Goal: Task Accomplishment & Management: Use online tool/utility

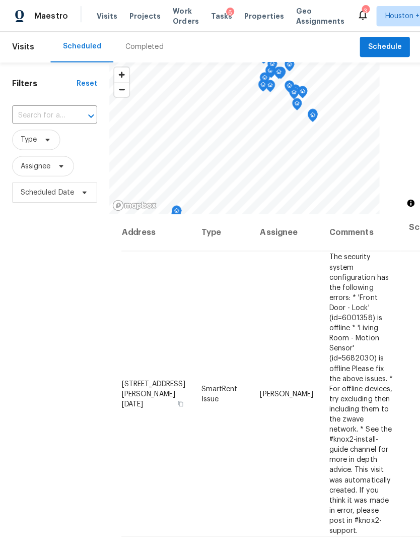
click at [46, 113] on input "text" at bounding box center [40, 115] width 56 height 16
type input "5810 gold"
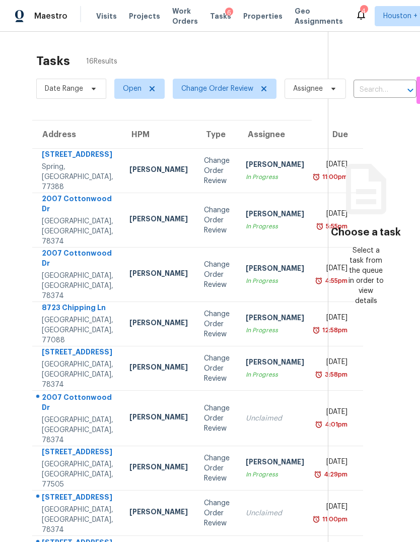
click at [68, 162] on div "21410 Meadowhill Dr" at bounding box center [78, 155] width 72 height 13
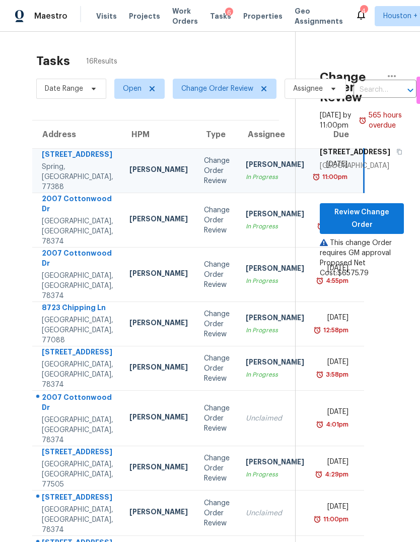
click at [63, 296] on div "Portland, TX, 78374" at bounding box center [78, 286] width 72 height 30
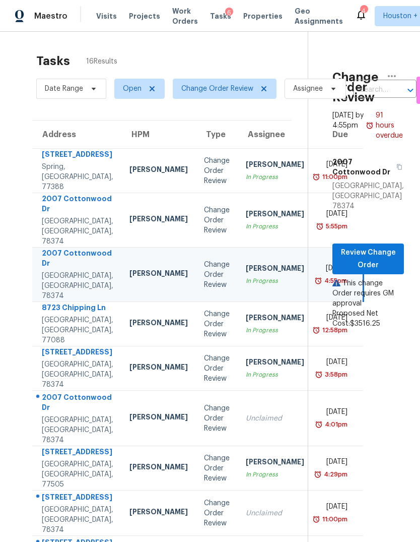
click at [62, 345] on div "Houston, TX, 77088" at bounding box center [78, 330] width 72 height 30
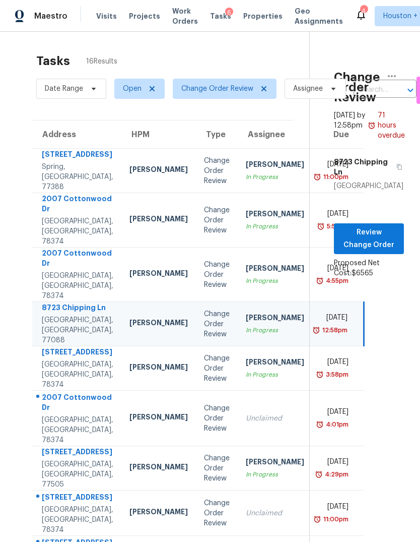
click at [63, 382] on div "Portland, TX, 78374" at bounding box center [78, 374] width 72 height 30
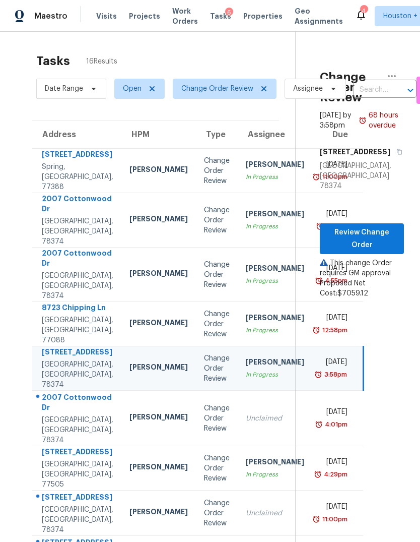
click at [60, 415] on div "2007 Cottonwood Dr" at bounding box center [78, 403] width 72 height 23
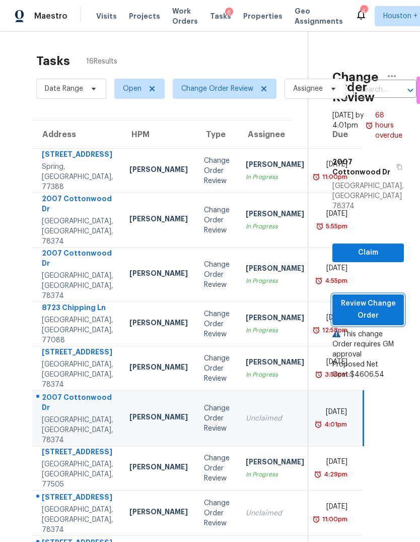
click at [379, 303] on button "Review Change Order" at bounding box center [369, 309] width 72 height 31
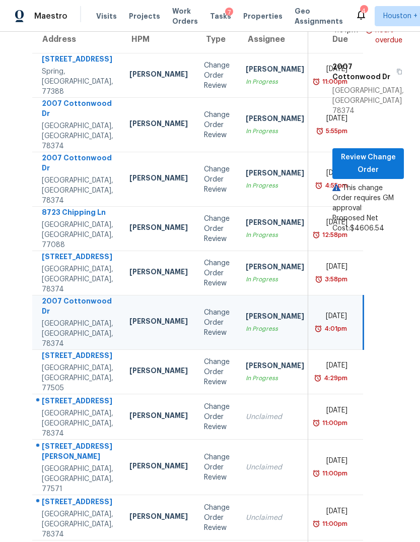
scroll to position [95, 0]
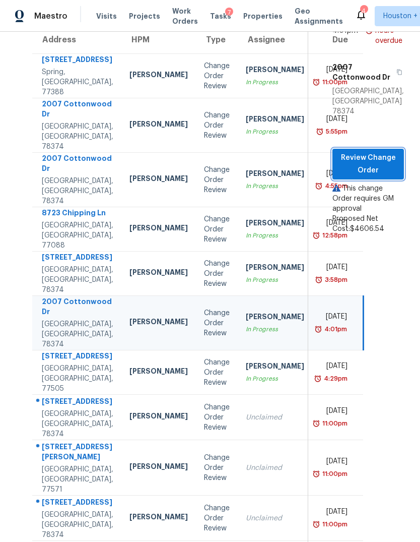
click at [371, 152] on span "Review Change Order" at bounding box center [368, 164] width 55 height 25
click at [204, 432] on div "Change Order Review" at bounding box center [217, 417] width 26 height 30
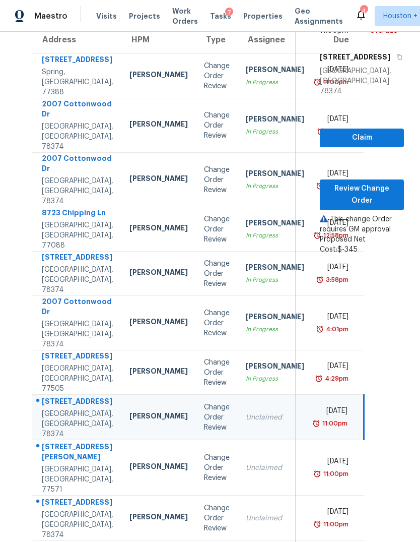
scroll to position [38, 0]
click at [246, 463] on div "Unclaimed" at bounding box center [275, 468] width 58 height 10
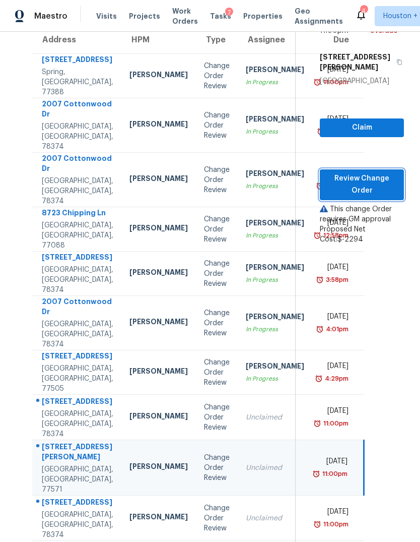
click at [361, 172] on span "Review Change Order" at bounding box center [362, 184] width 68 height 25
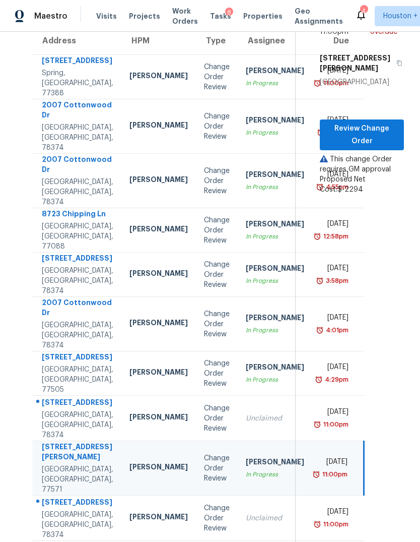
click at [204, 503] on div "Change Order Review" at bounding box center [217, 518] width 26 height 30
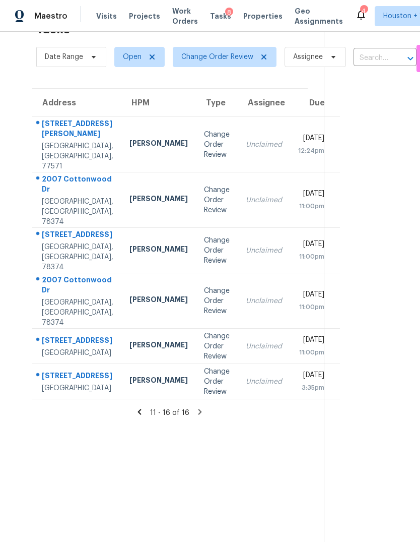
click at [238, 120] on td "Unclaimed" at bounding box center [264, 144] width 52 height 55
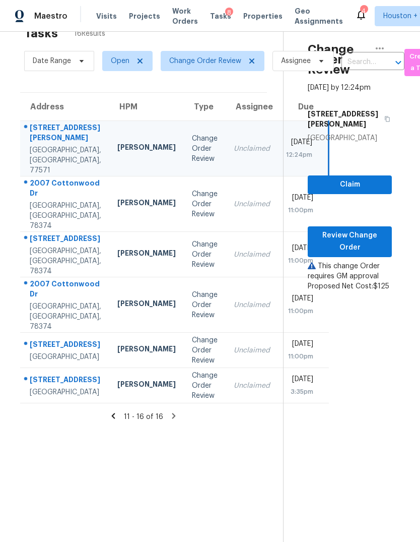
scroll to position [34, -1]
click at [356, 226] on button "Review Change Order" at bounding box center [350, 241] width 84 height 31
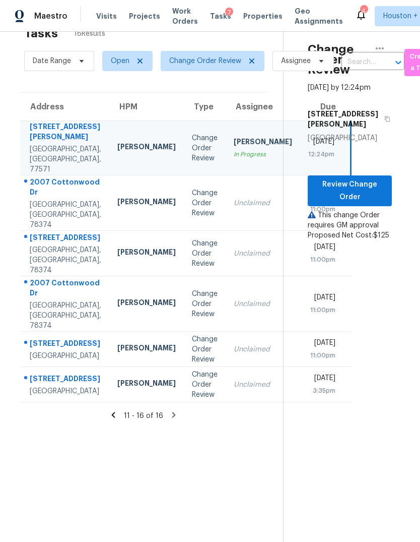
click at [192, 339] on div "Change Order Review" at bounding box center [205, 349] width 26 height 30
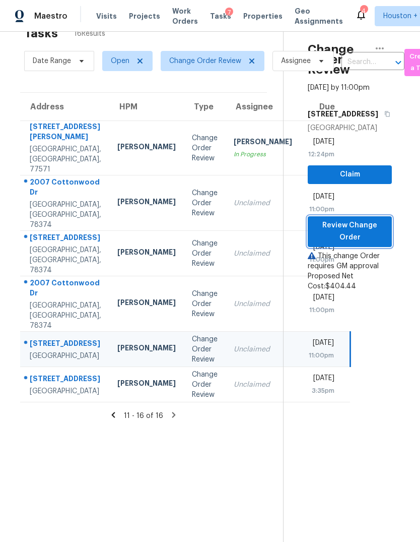
click at [357, 216] on button "Review Change Order" at bounding box center [350, 231] width 84 height 31
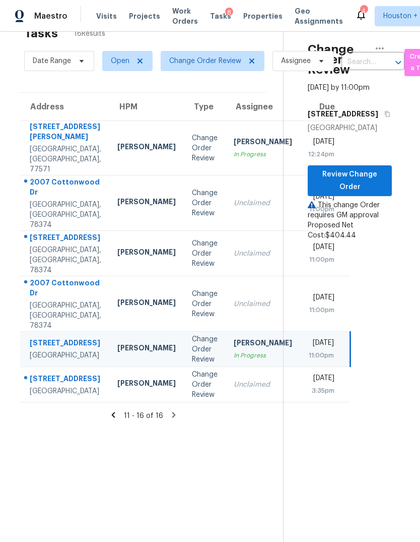
click at [121, 378] on div "[PERSON_NAME]" at bounding box center [146, 384] width 58 height 13
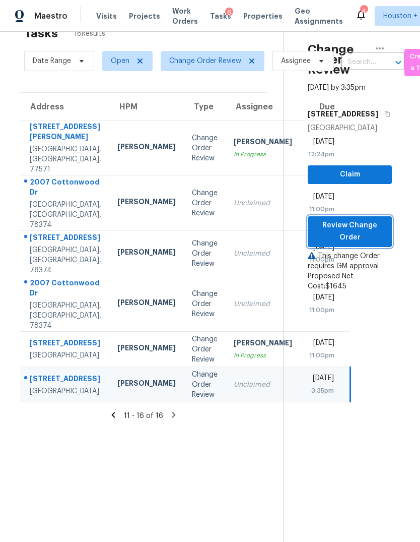
click at [375, 219] on span "Review Change Order" at bounding box center [350, 231] width 68 height 25
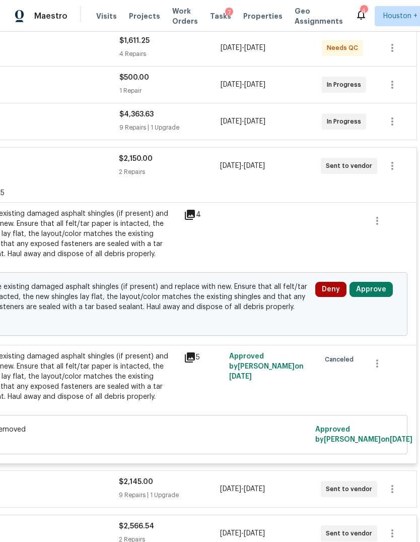
scroll to position [195, 149]
click at [379, 294] on button "Approve" at bounding box center [371, 289] width 43 height 15
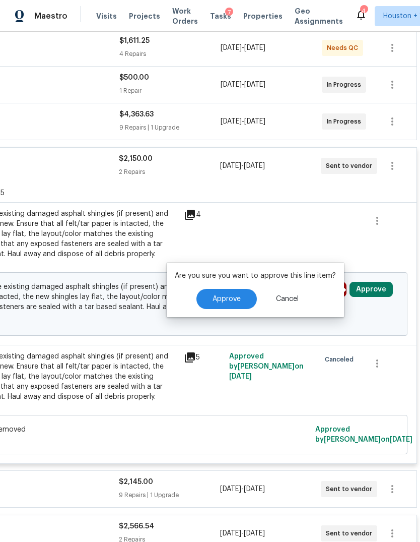
click at [226, 298] on span "Approve" at bounding box center [227, 299] width 28 height 8
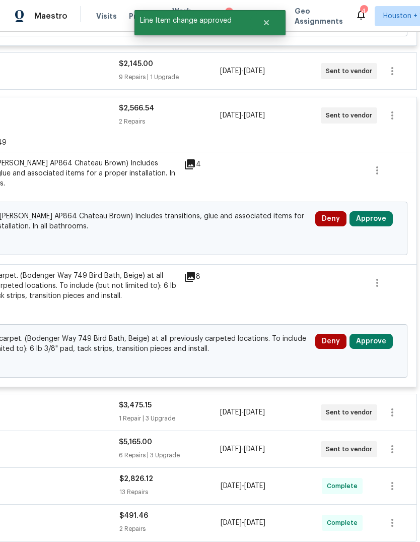
click at [376, 217] on button "Approve" at bounding box center [371, 218] width 43 height 15
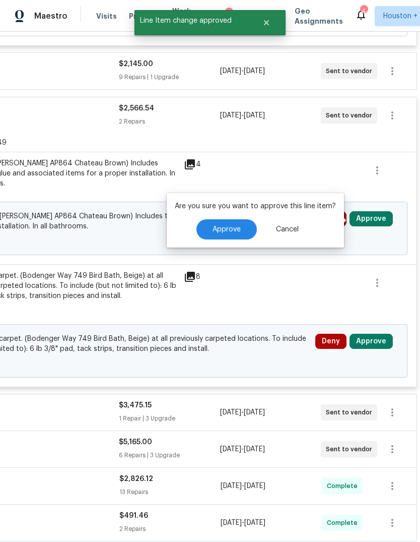
click at [221, 225] on button "Approve" at bounding box center [227, 229] width 60 height 20
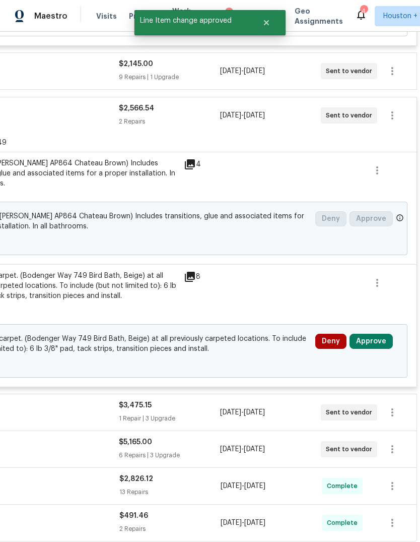
scroll to position [504, 149]
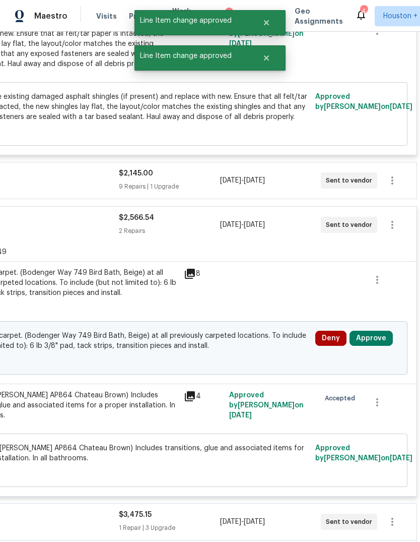
click at [382, 346] on button "Approve" at bounding box center [371, 338] width 43 height 15
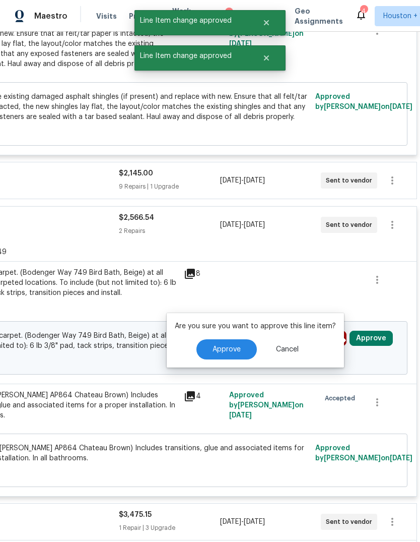
click at [219, 349] on span "Approve" at bounding box center [227, 350] width 28 height 8
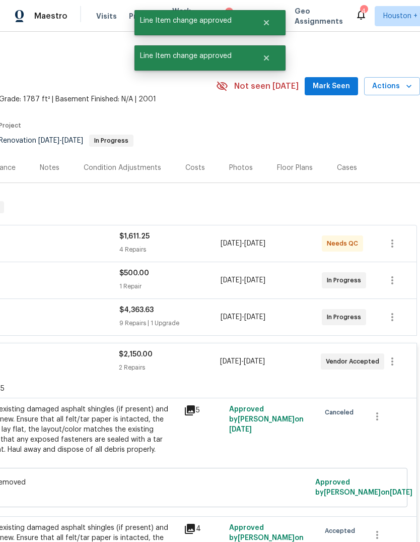
scroll to position [-1, 149]
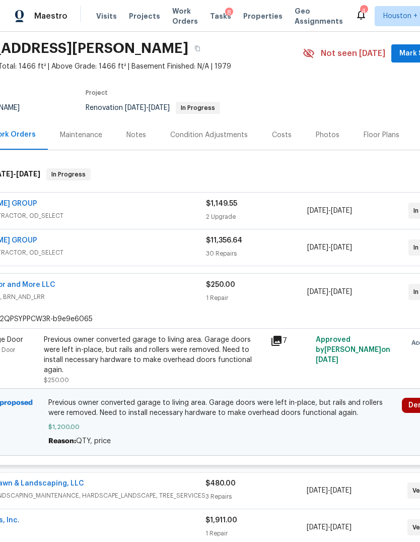
scroll to position [69, 132]
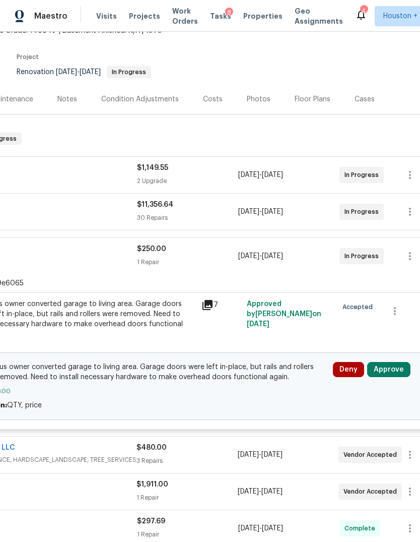
click at [394, 362] on button "Approve" at bounding box center [388, 369] width 43 height 15
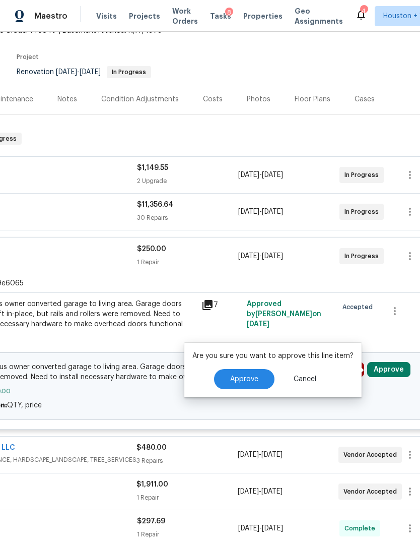
click at [239, 375] on span "Approve" at bounding box center [244, 379] width 28 height 8
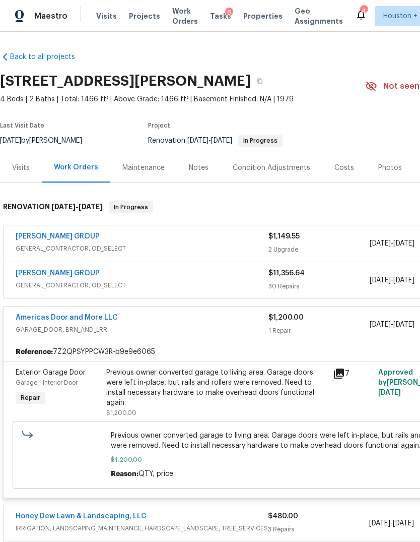
scroll to position [0, 0]
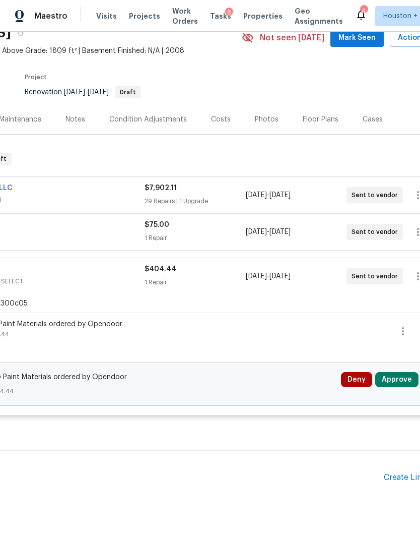
scroll to position [48, 123]
click at [392, 385] on button "Approve" at bounding box center [396, 379] width 43 height 15
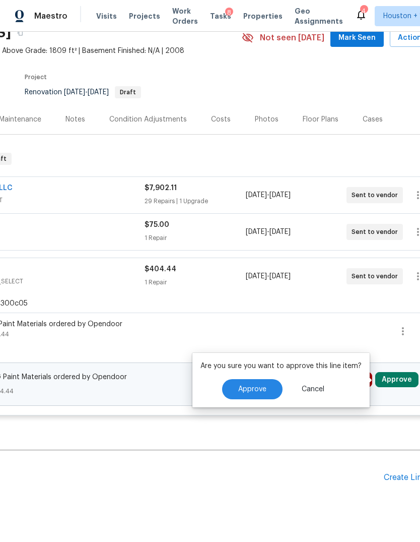
click at [324, 386] on button "Cancel" at bounding box center [313, 389] width 55 height 20
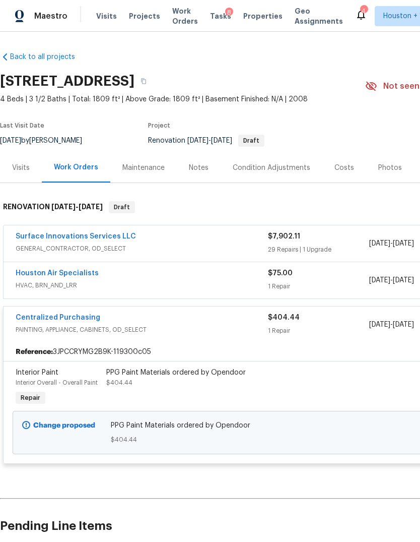
scroll to position [0, 0]
click at [147, 80] on icon "button" at bounding box center [144, 81] width 6 height 6
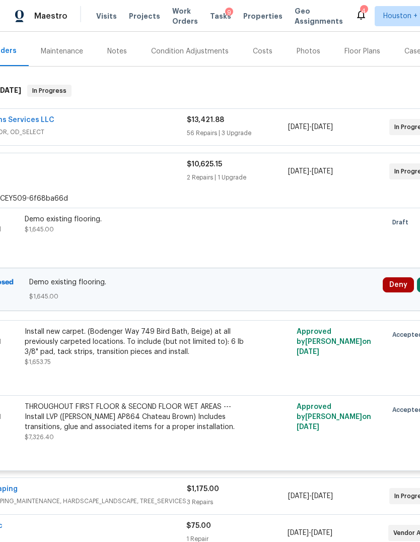
scroll to position [148, 103]
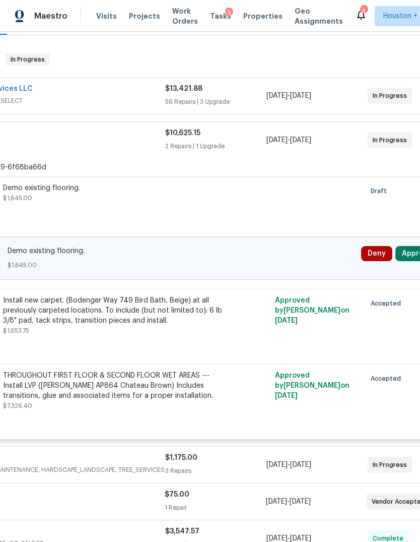
click at [407, 251] on button "Approve" at bounding box center [417, 253] width 43 height 15
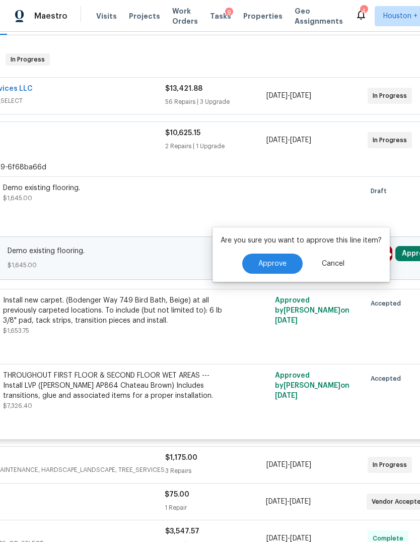
click at [248, 266] on button "Approve" at bounding box center [272, 263] width 60 height 20
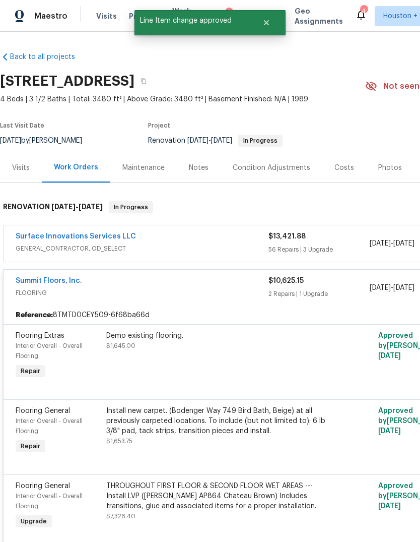
scroll to position [0, 0]
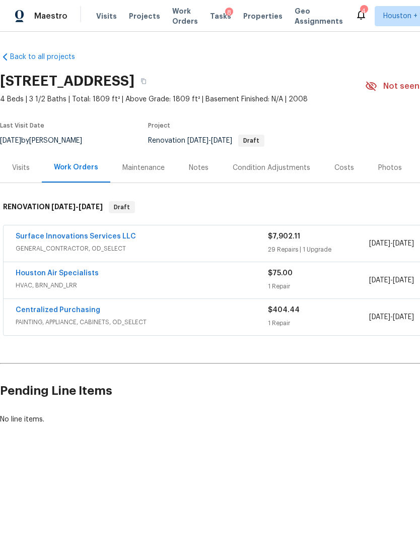
click at [25, 180] on div "Visits" at bounding box center [21, 168] width 42 height 30
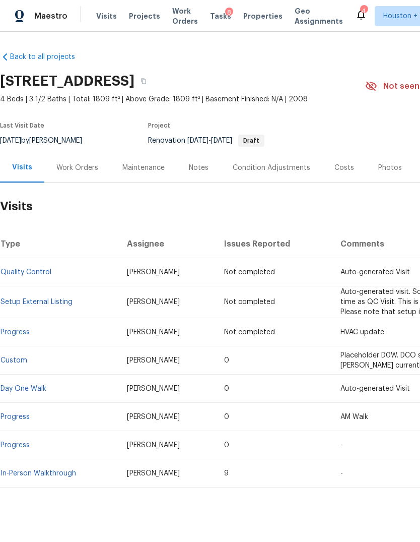
click at [19, 415] on link "Progress" at bounding box center [15, 416] width 29 height 7
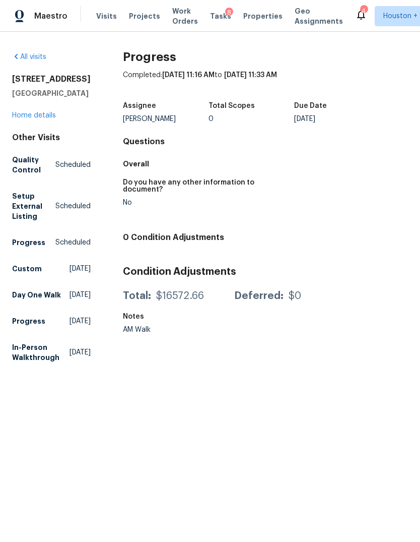
click at [39, 119] on link "Home details" at bounding box center [34, 115] width 44 height 7
